Goal: Transaction & Acquisition: Purchase product/service

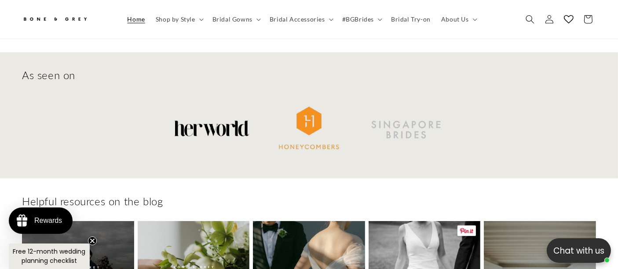
scroll to position [3804, 0]
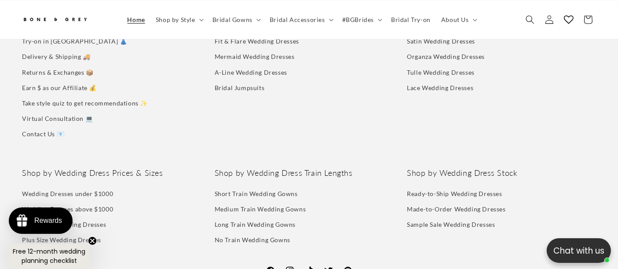
click at [39, 17] on img at bounding box center [55, 19] width 66 height 15
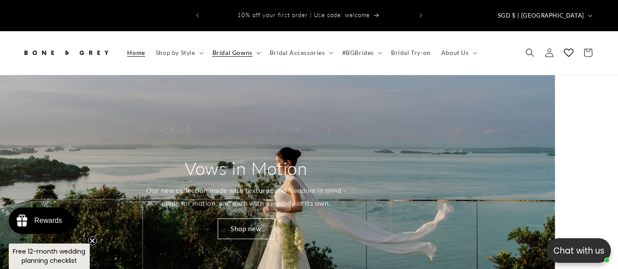
click at [257, 44] on summary "Bridal Gowns" at bounding box center [235, 53] width 57 height 18
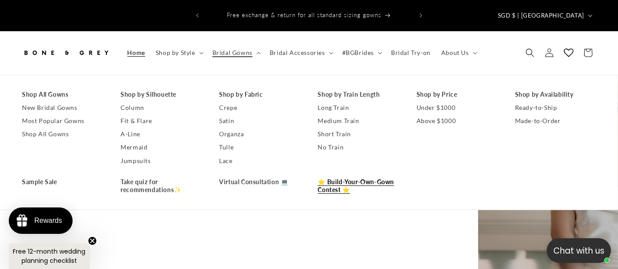
click at [375, 175] on link "⭐ Build-Your-Own-Gown Contest ⭐" at bounding box center [358, 185] width 81 height 21
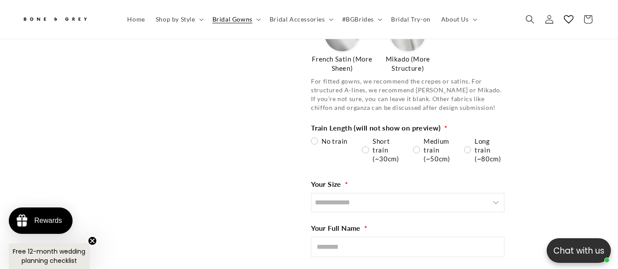
click at [491, 193] on input "Size" at bounding box center [407, 202] width 193 height 19
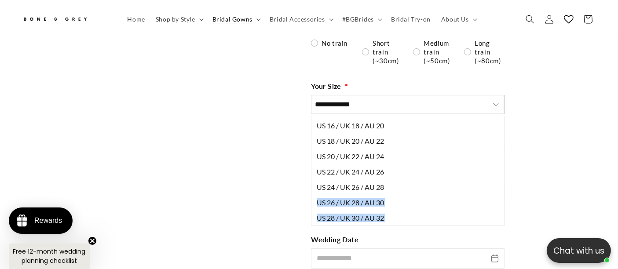
drag, startPoint x: 504, startPoint y: 168, endPoint x: 514, endPoint y: 122, distance: 46.8
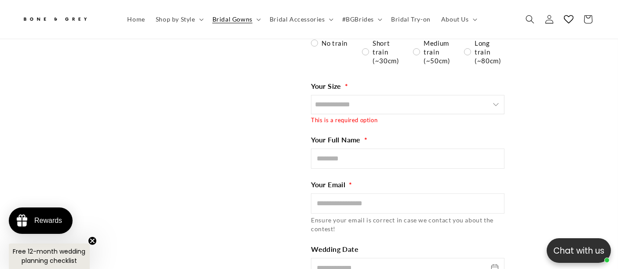
click at [500, 95] on input "Size" at bounding box center [407, 104] width 193 height 19
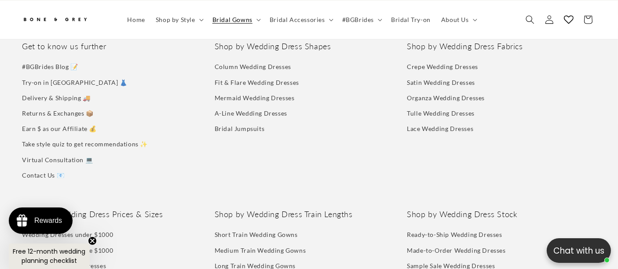
scroll to position [0, 207]
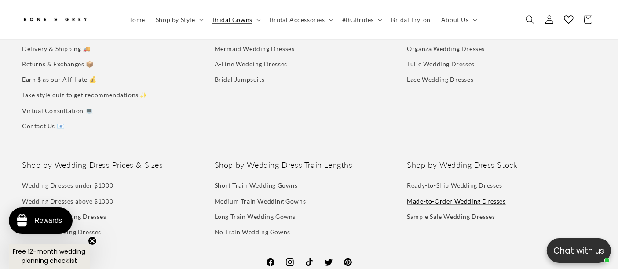
click at [433, 193] on link "Made-to-Order Wedding Dresses" at bounding box center [456, 200] width 98 height 15
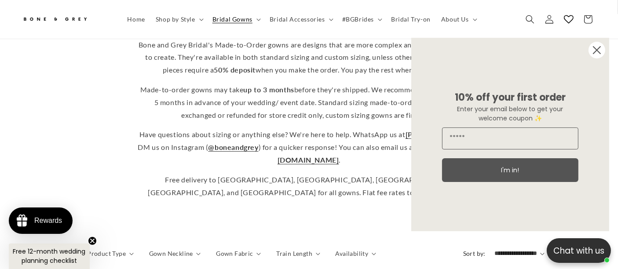
scroll to position [239, 0]
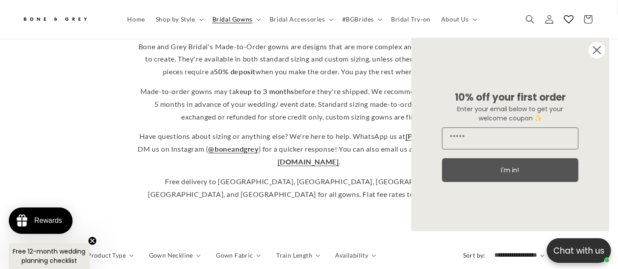
click at [597, 51] on circle "Close dialog" at bounding box center [596, 50] width 17 height 17
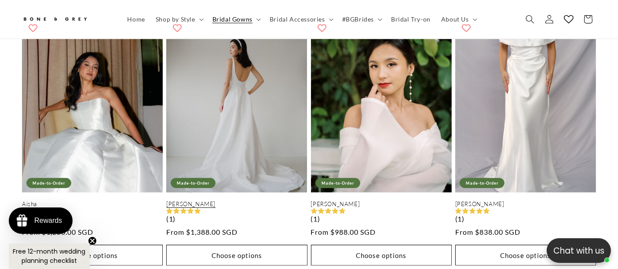
scroll to position [484, 0]
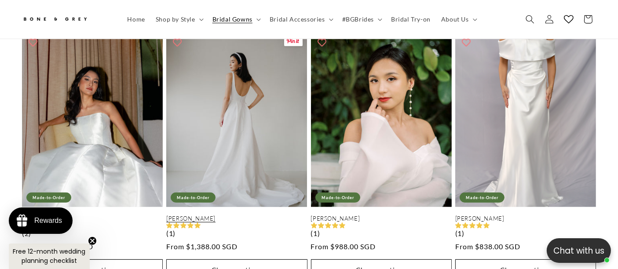
click at [217, 215] on link "Diana" at bounding box center [236, 218] width 141 height 7
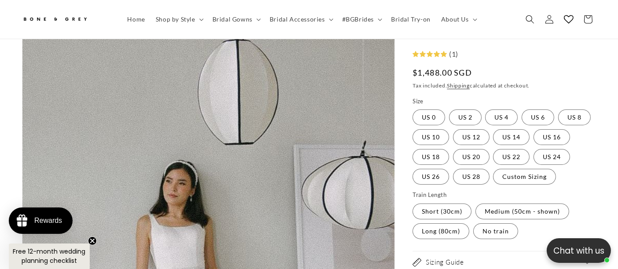
scroll to position [0, 207]
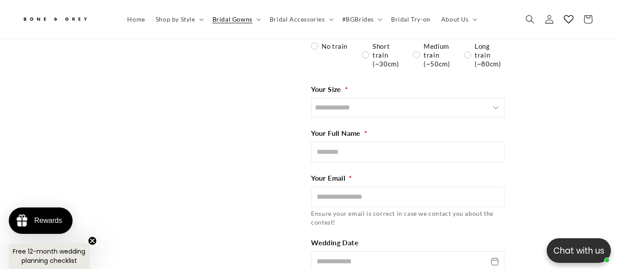
scroll to position [10246, 0]
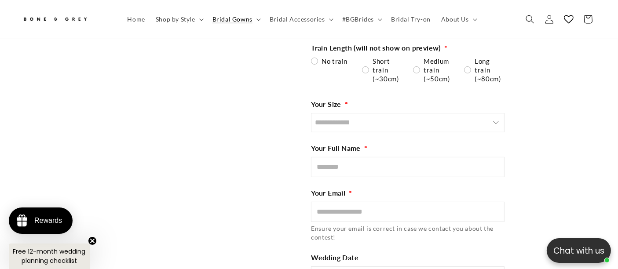
click at [371, 113] on input "Size" at bounding box center [407, 122] width 193 height 19
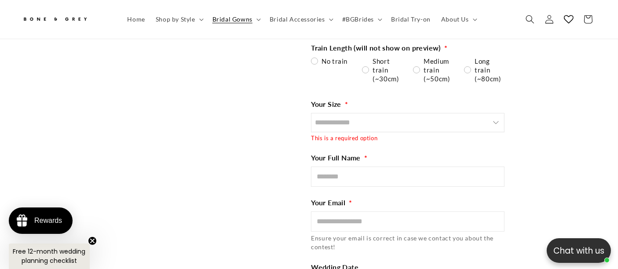
scroll to position [0, 0]
click at [427, 113] on input "Size" at bounding box center [407, 122] width 193 height 19
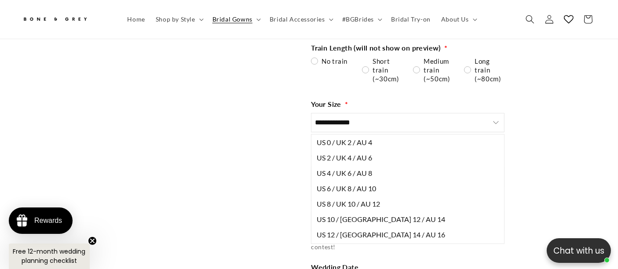
scroll to position [0, 207]
